Goal: Transaction & Acquisition: Book appointment/travel/reservation

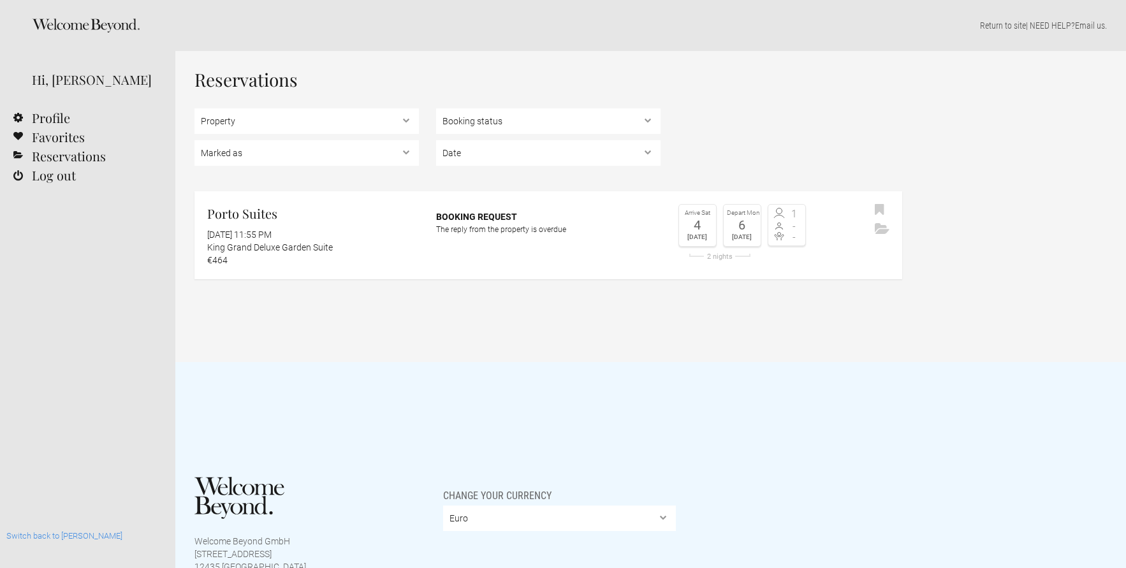
click at [33, 36] on div at bounding box center [87, 25] width 175 height 51
click at [45, 178] on link "Log out" at bounding box center [87, 175] width 175 height 19
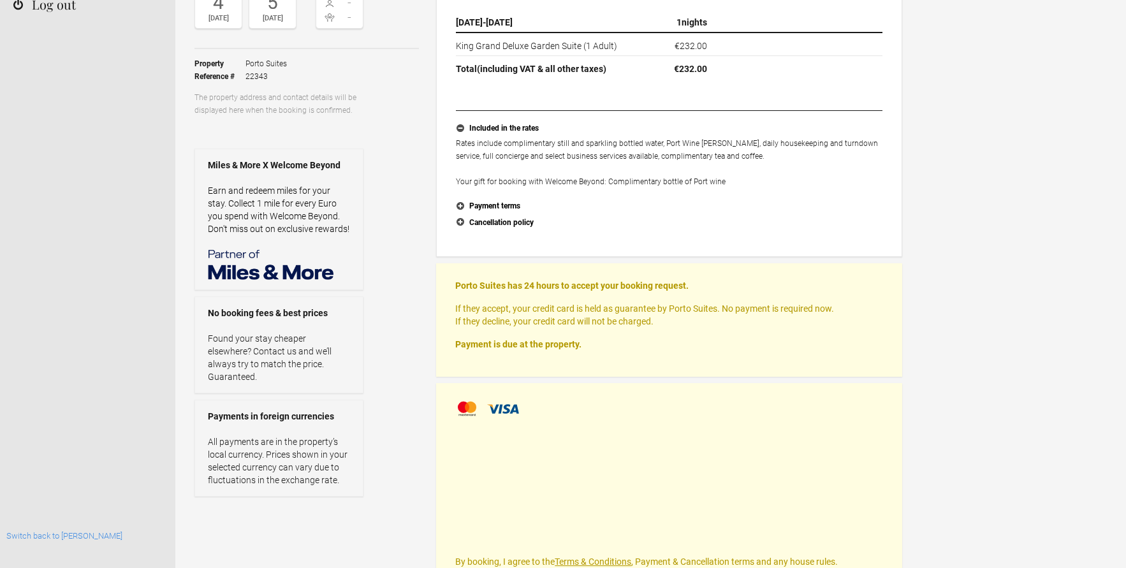
scroll to position [178, 0]
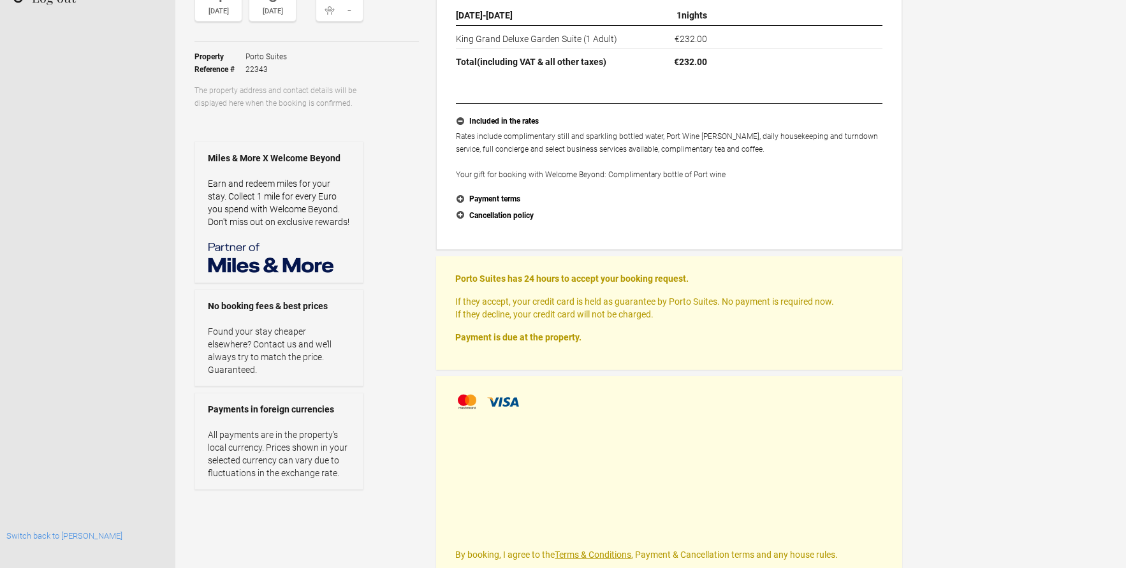
click at [572, 375] on div "Please review your booking request Porto Suites 3 October 2025 4 Oct 2025 - 5 O…" at bounding box center [669, 300] width 466 height 739
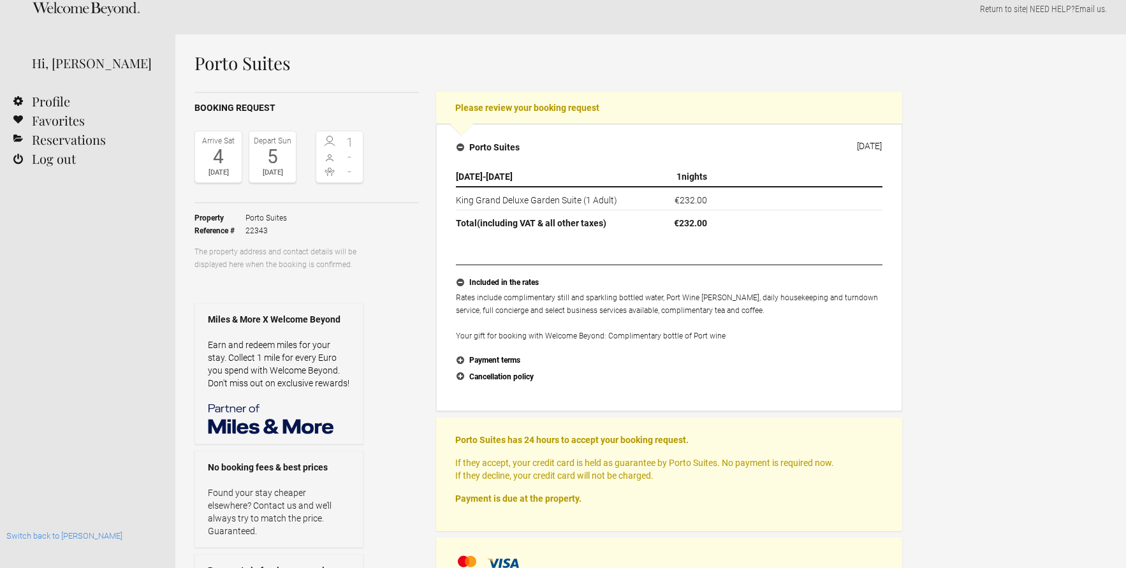
scroll to position [0, 0]
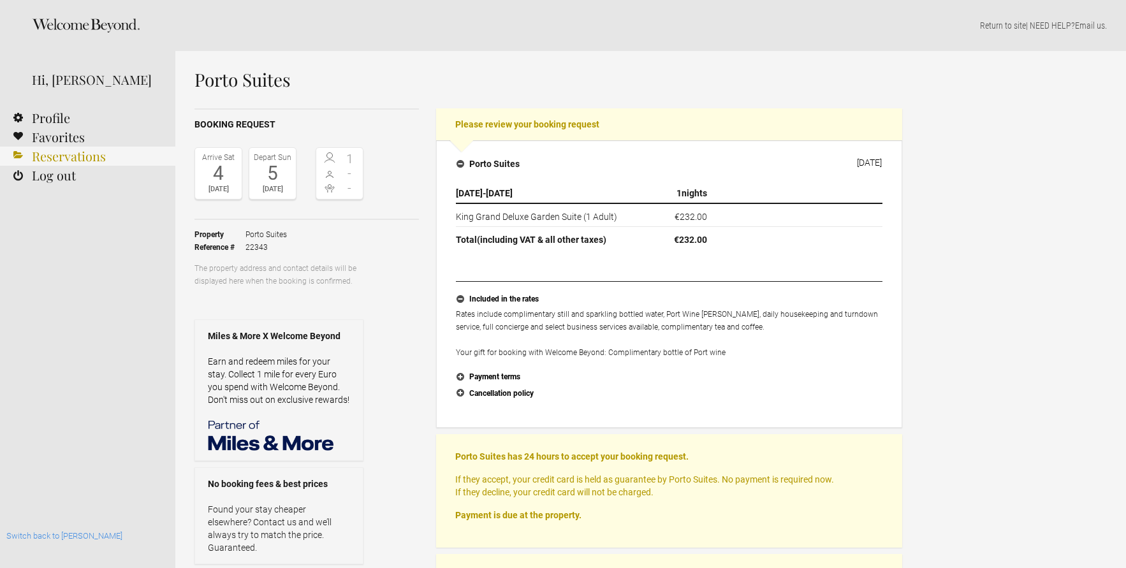
click at [51, 154] on link "Reservations" at bounding box center [87, 156] width 175 height 19
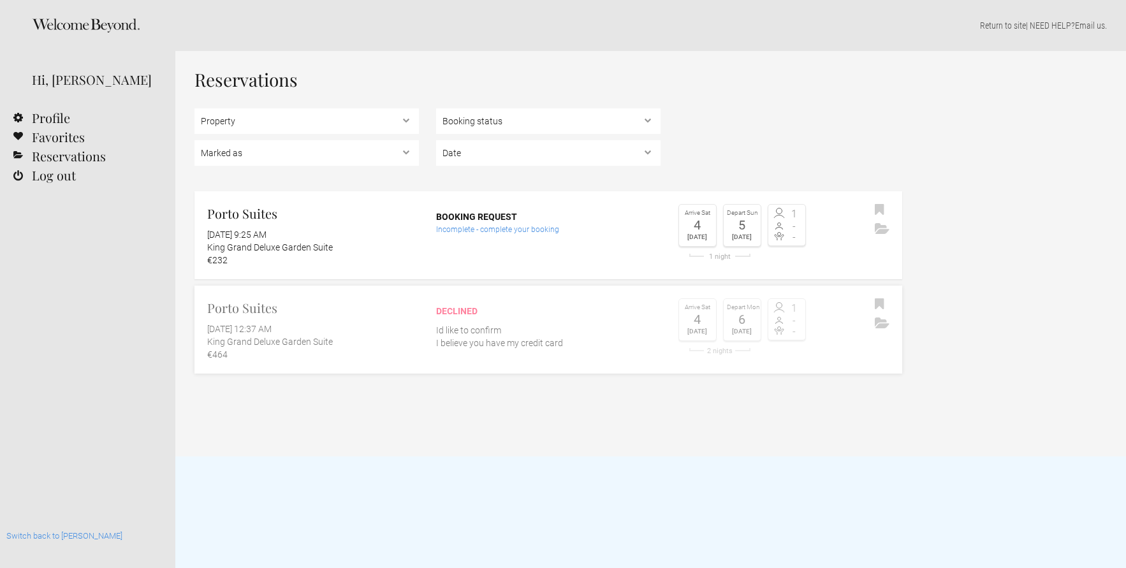
click at [327, 333] on div "October 3, 2025 at 12:37 AM" at bounding box center [313, 328] width 212 height 13
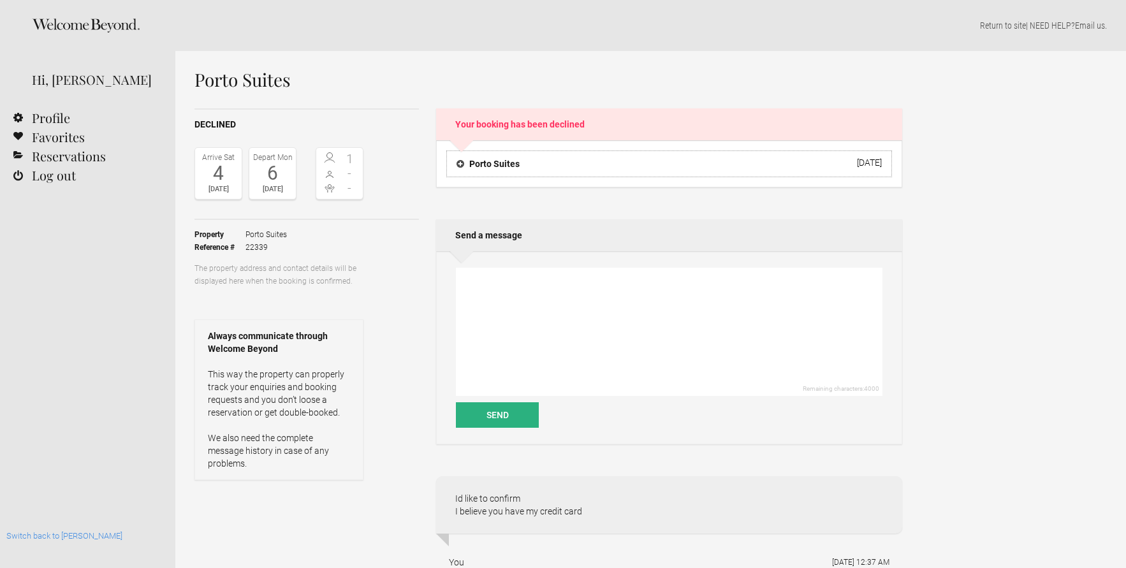
click at [486, 158] on h4 "Porto Suites" at bounding box center [487, 163] width 63 height 13
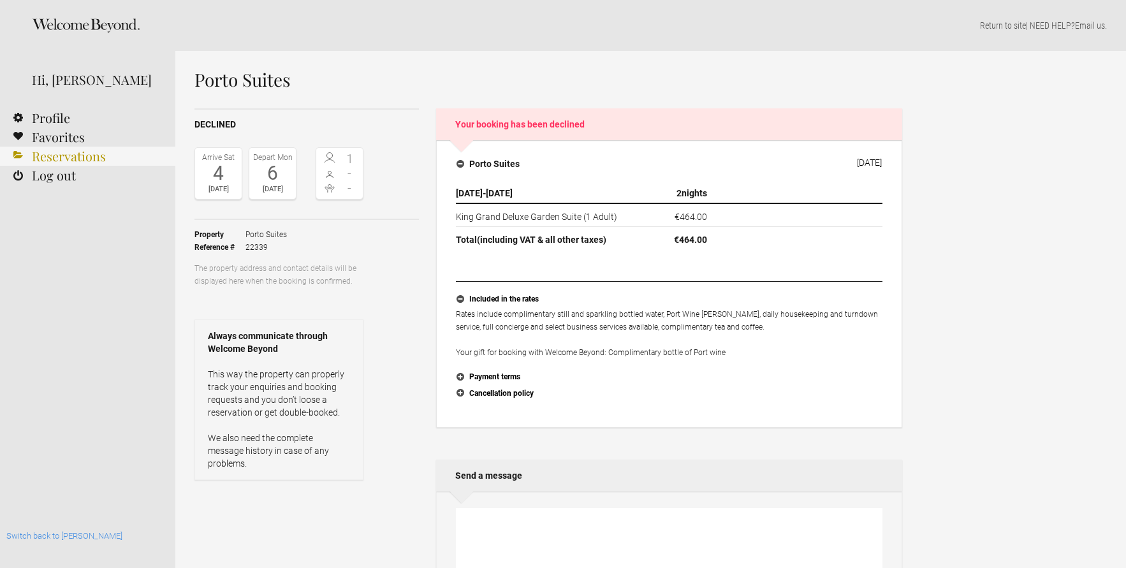
click at [89, 154] on link "Reservations" at bounding box center [87, 156] width 175 height 19
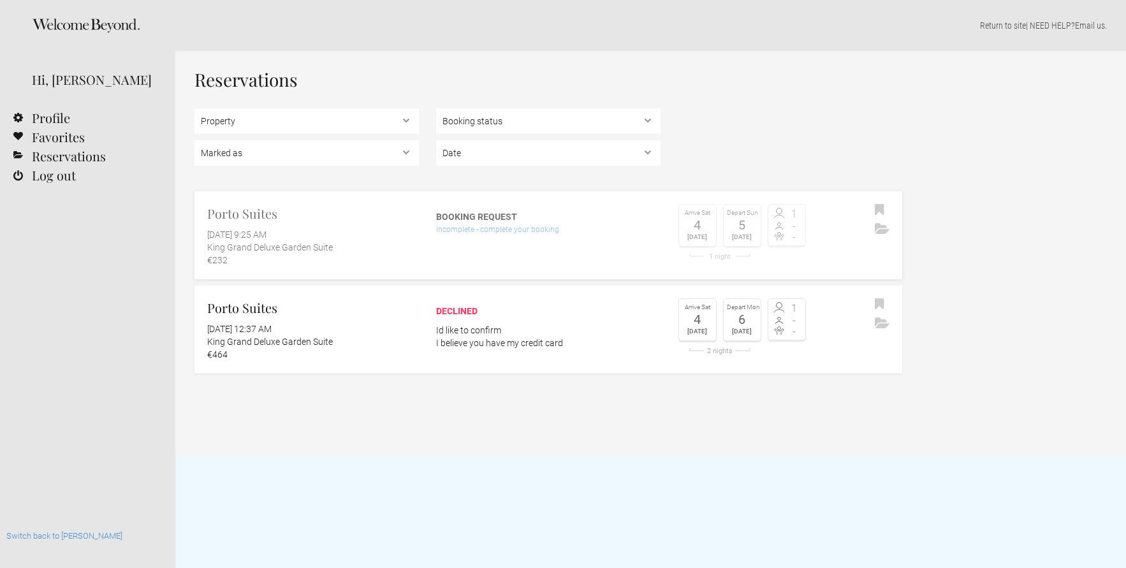
click at [470, 235] on div "Incomplete - complete your booking" at bounding box center [548, 229] width 224 height 13
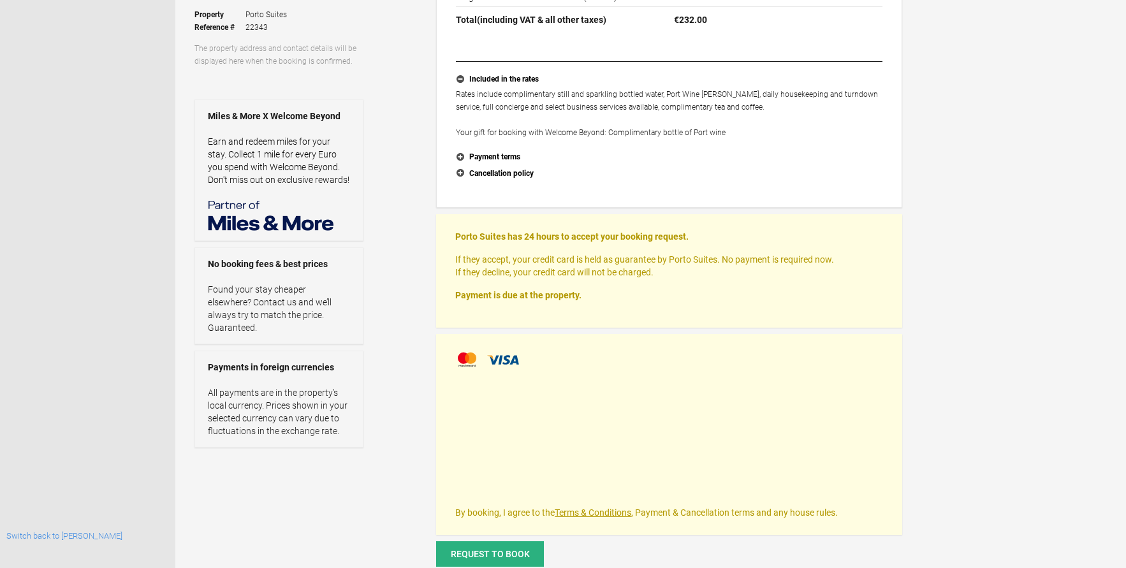
scroll to position [312, 0]
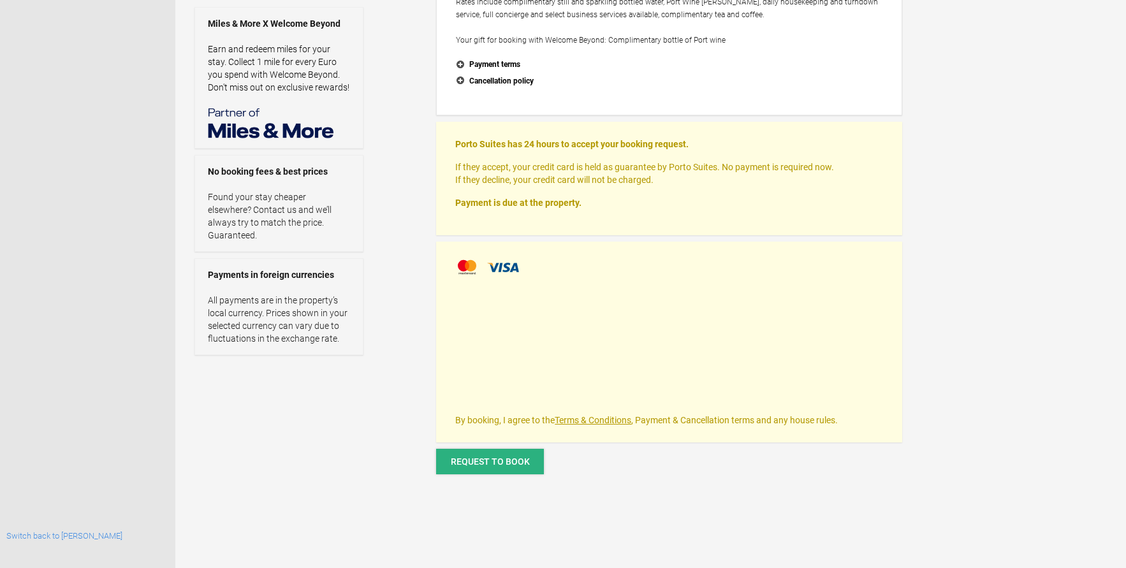
click at [482, 466] on span "Request to book" at bounding box center [490, 461] width 79 height 10
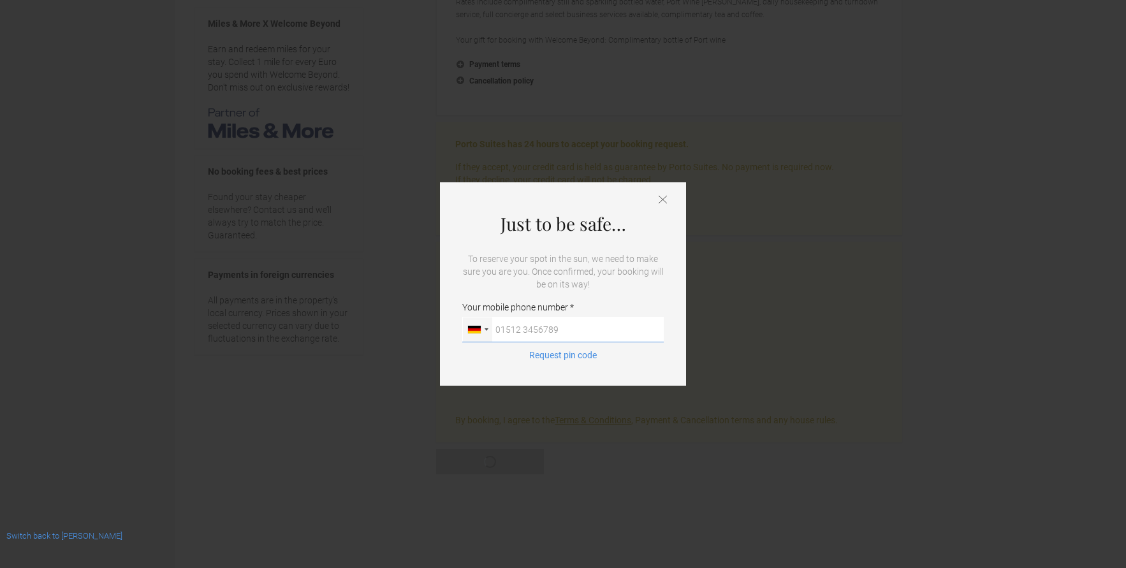
click at [509, 338] on input "Your mobile phone number Germany (Deutschland) +49 United States +1 United King…" at bounding box center [562, 329] width 201 height 25
type input "017664622242"
click at [561, 356] on button "Request pin code" at bounding box center [562, 355] width 83 height 13
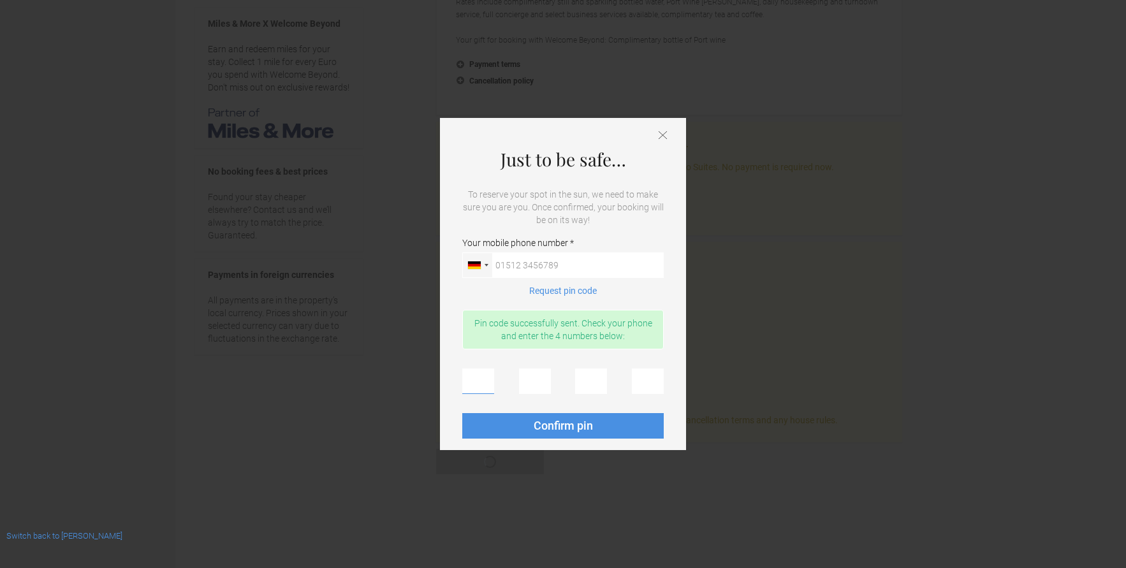
click at [487, 380] on input "text" at bounding box center [478, 380] width 32 height 25
type input "6"
type input "5"
type input "1"
type input "5"
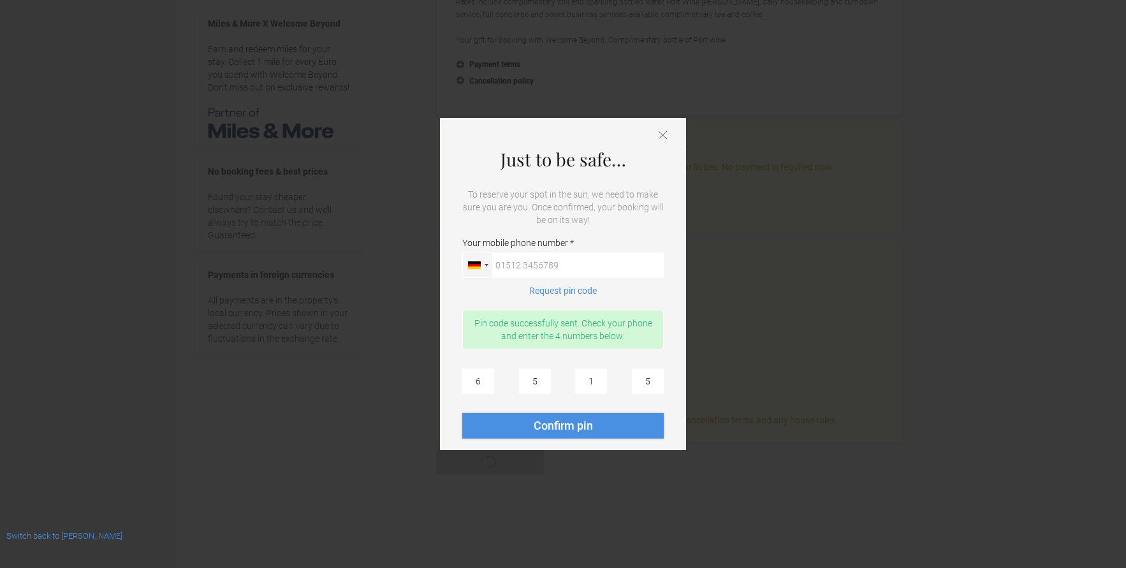
click at [512, 421] on button "Confirm pin" at bounding box center [562, 425] width 201 height 25
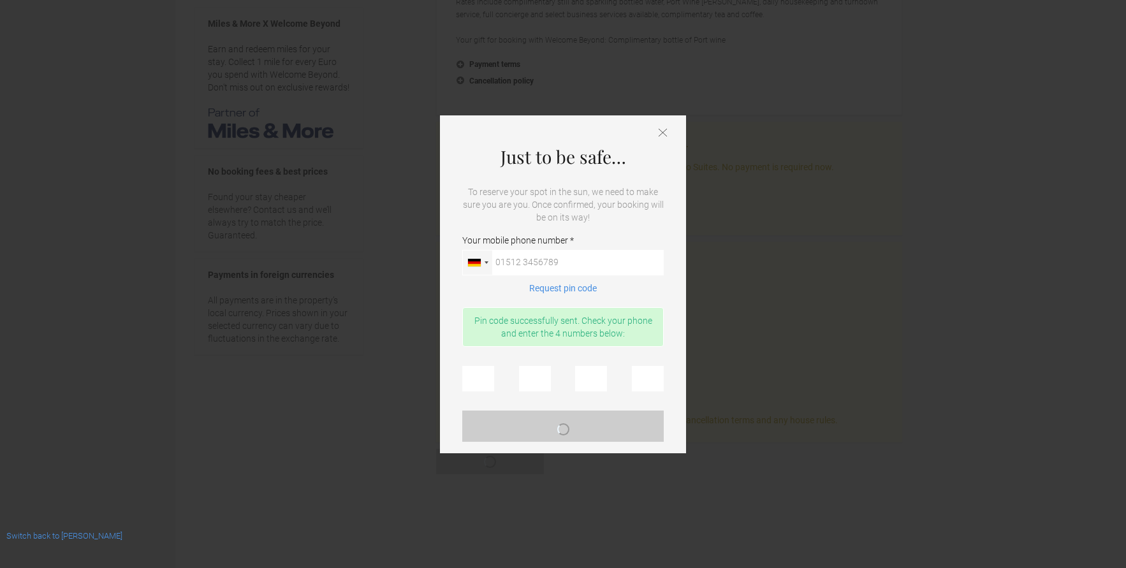
scroll to position [0, 0]
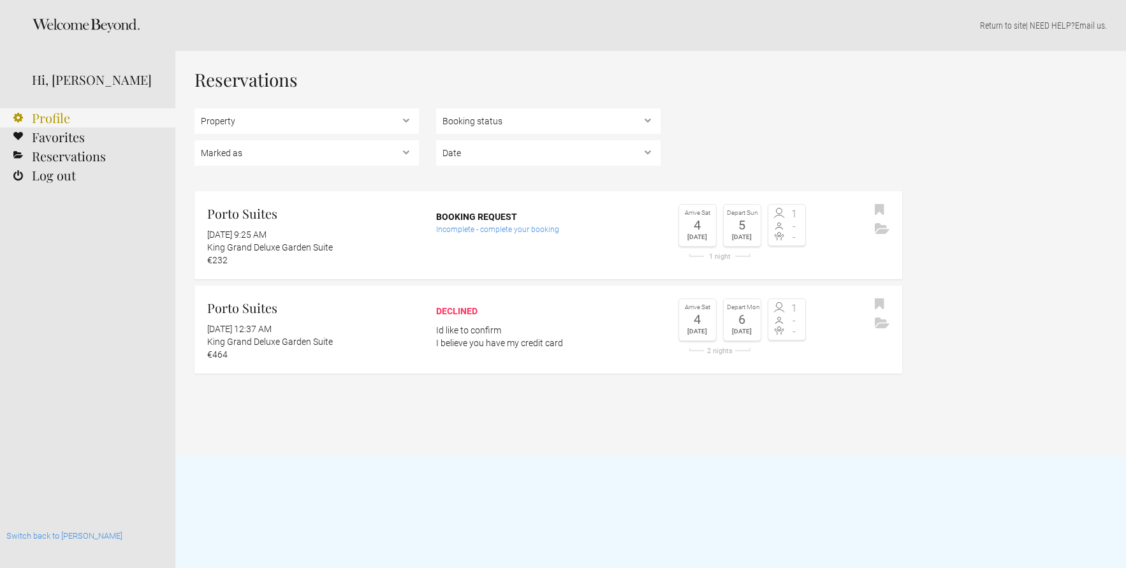
click at [61, 115] on link "Profile" at bounding box center [87, 117] width 175 height 19
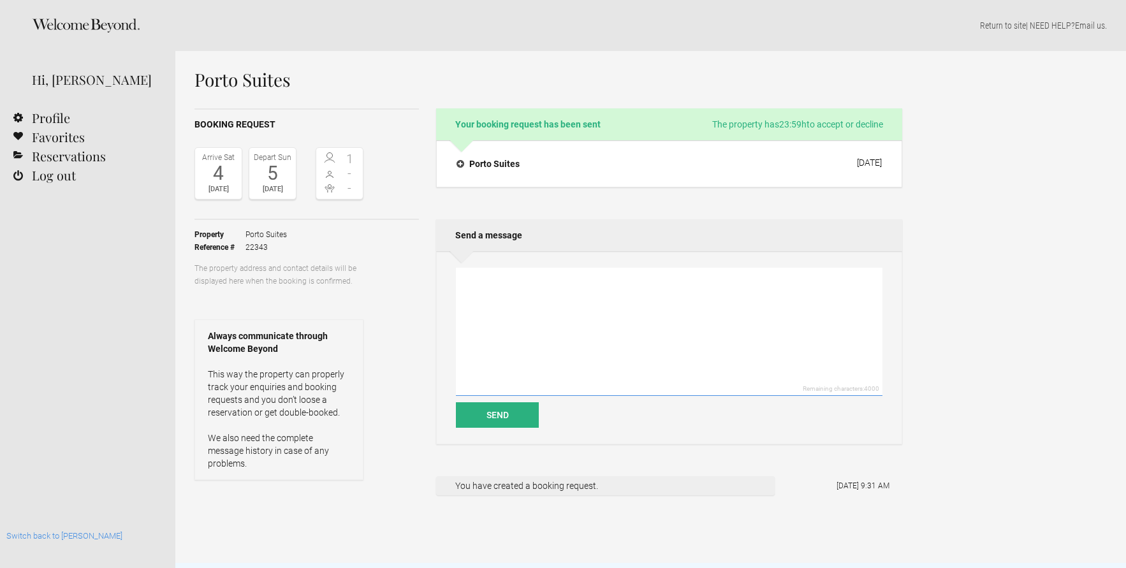
click at [519, 284] on textarea at bounding box center [669, 332] width 426 height 128
click at [584, 297] on textarea "I've amended and submitted the new booking request on [PERSON_NAME]'s behalf. P…" at bounding box center [669, 332] width 426 height 128
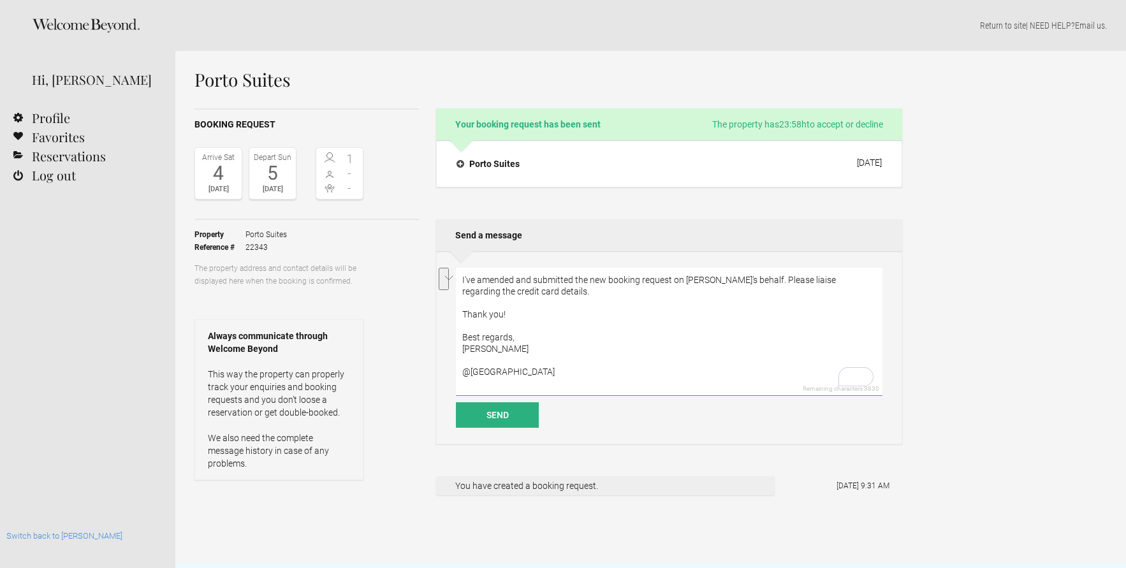
drag, startPoint x: 527, startPoint y: 347, endPoint x: 433, endPoint y: 331, distance: 94.9
click at [433, 331] on div "Booking request Arrive Sat 4 Oct 2025 Depart Sun 5 Oct 2025 1 - - Toggle bookin…" at bounding box center [547, 335] width 707 height 454
click at [510, 338] on textarea "I've amended and submitted the new booking request on Mark's behalf. Please lia…" at bounding box center [669, 332] width 426 height 128
drag, startPoint x: 528, startPoint y: 338, endPoint x: 460, endPoint y: 337, distance: 68.8
click at [460, 337] on html "Home Search Collections Remote work Photoshoot locations City breaks Family hol…" at bounding box center [563, 284] width 1126 height 568
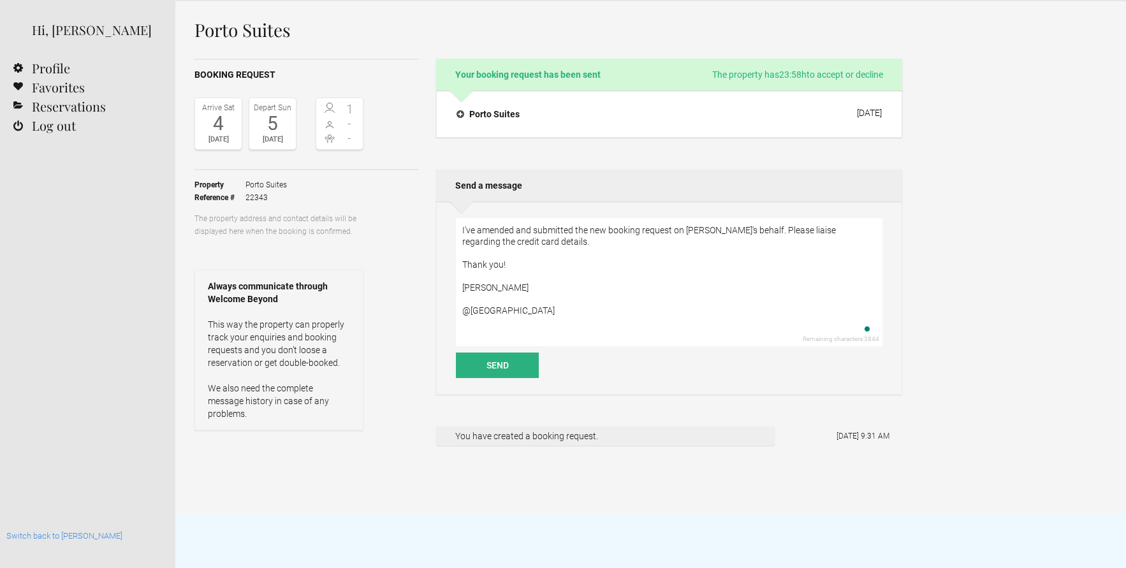
scroll to position [51, 0]
click at [458, 308] on textarea "I've amended and submitted the new booking request on Mark's behalf. Please lia…" at bounding box center [669, 281] width 426 height 128
type textarea "I've amended and submitted the new booking request on Mark's behalf. Please lia…"
click at [506, 361] on button "Send" at bounding box center [497, 363] width 83 height 25
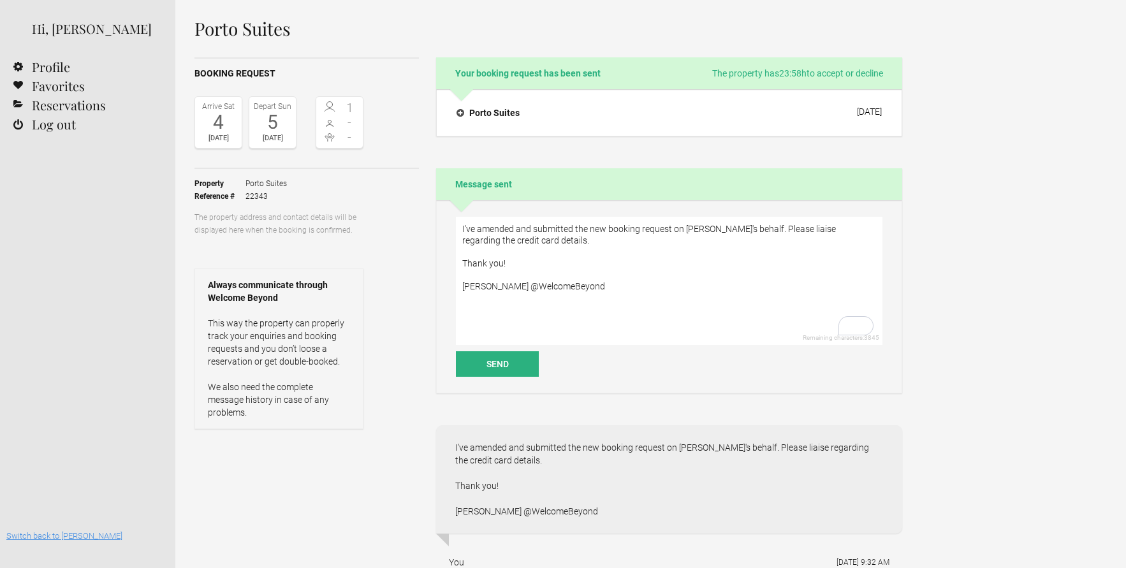
click at [70, 534] on link "Switch back to [PERSON_NAME]" at bounding box center [64, 536] width 116 height 10
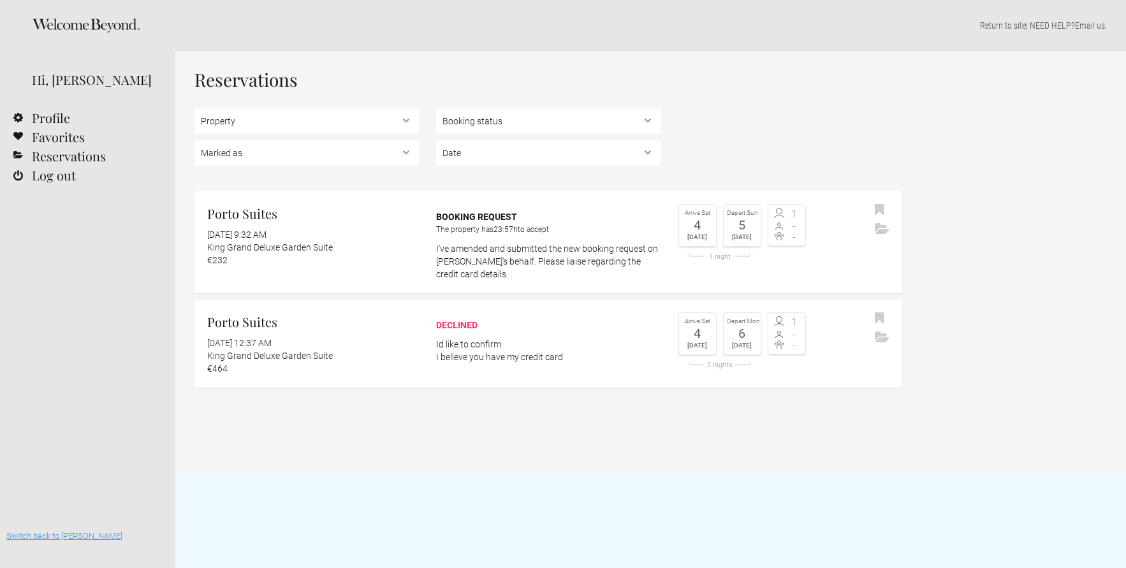
click at [60, 537] on link "Switch back to [PERSON_NAME]" at bounding box center [64, 536] width 116 height 10
